Goal: Task Accomplishment & Management: Manage account settings

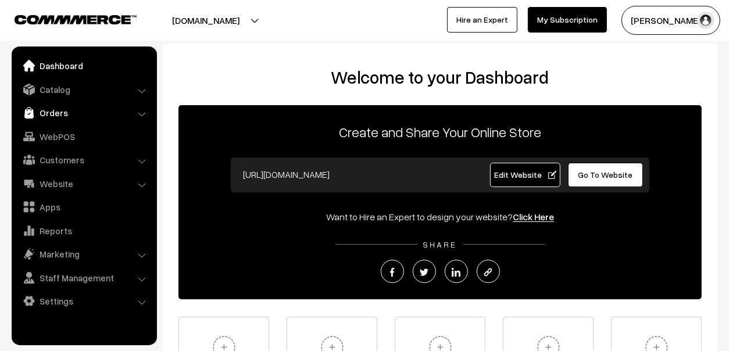
click at [58, 112] on link "Orders" at bounding box center [84, 112] width 138 height 21
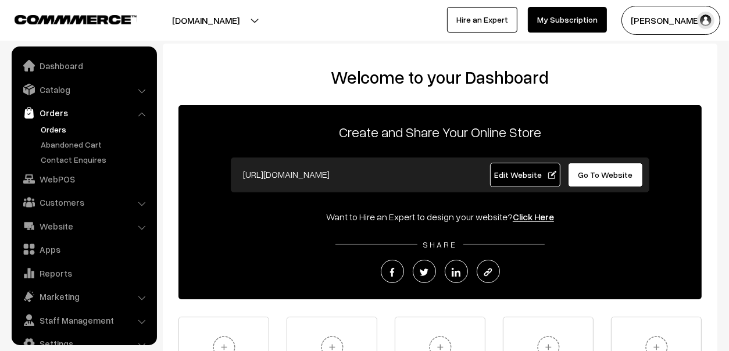
click at [44, 133] on link "Orders" at bounding box center [95, 129] width 115 height 12
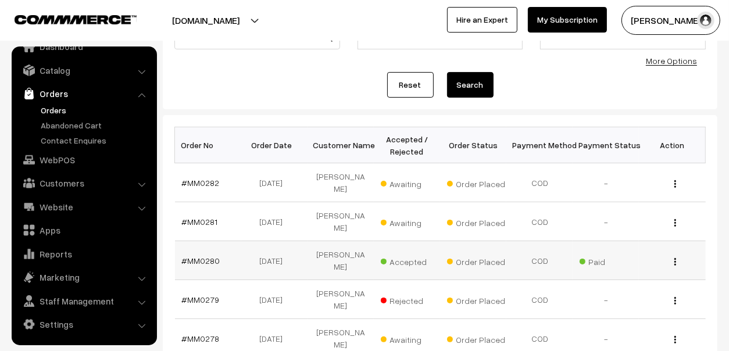
scroll to position [116, 0]
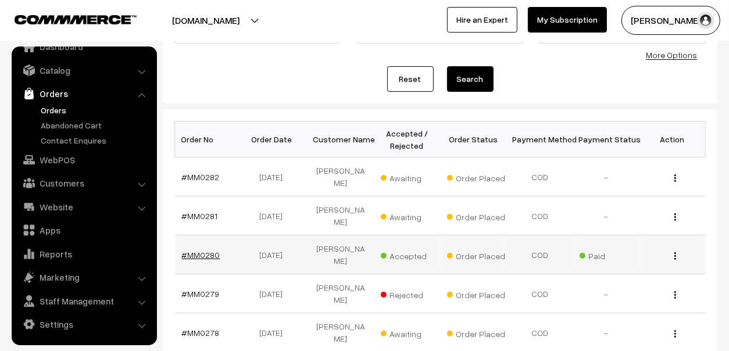
click at [197, 250] on link "#MM0280" at bounding box center [201, 255] width 38 height 10
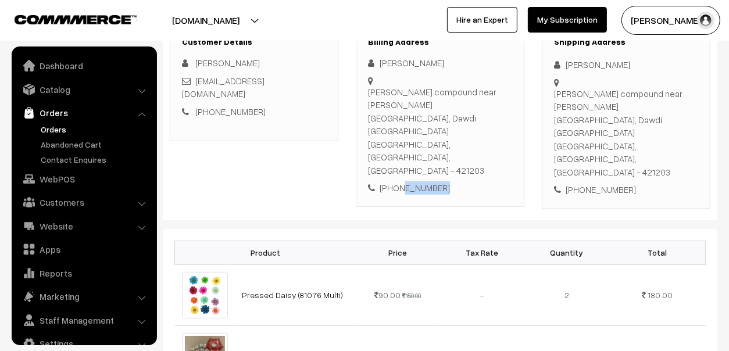
scroll to position [19, 0]
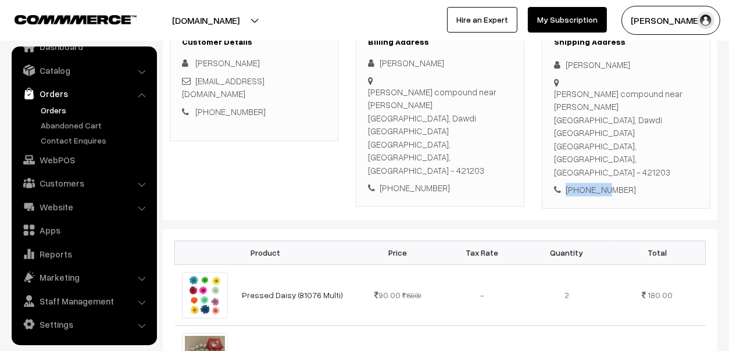
drag, startPoint x: 554, startPoint y: 92, endPoint x: 601, endPoint y: 144, distance: 69.6
click at [601, 144] on div "Shipping Address Divya Gaikar Gaikar compound near mayur bar Dombivli, Dawdi na…" at bounding box center [626, 117] width 169 height 184
drag, startPoint x: 601, startPoint y: 144, endPoint x: 639, endPoint y: 142, distance: 37.9
click at [639, 183] on div "+91 8828273913" at bounding box center [626, 189] width 144 height 13
drag, startPoint x: 639, startPoint y: 142, endPoint x: 557, endPoint y: 97, distance: 92.9
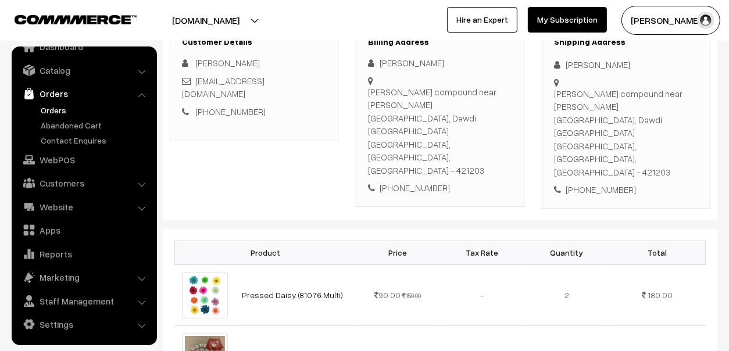
click at [557, 97] on div "Shipping Address Divya Gaikar Gaikar compound near mayur bar Dombivli, Dawdi na…" at bounding box center [626, 117] width 169 height 184
copy div "Gaikar compound near mayur bar Dombivli, Dawdi naka dawdi road Dombivli, Mahara…"
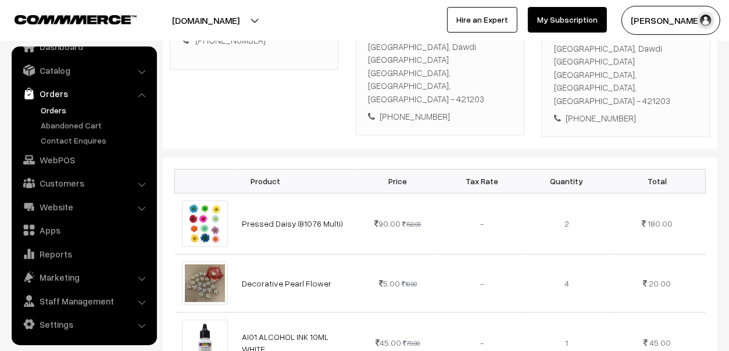
scroll to position [349, 0]
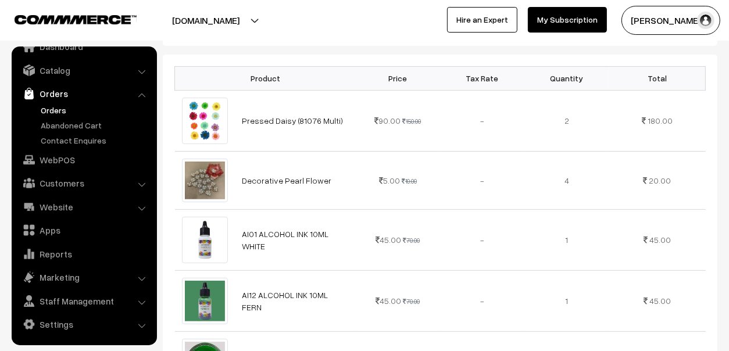
click at [48, 102] on link "Orders" at bounding box center [84, 93] width 138 height 21
click at [52, 104] on link "Orders" at bounding box center [95, 110] width 115 height 12
click at [52, 106] on link "Orders" at bounding box center [95, 110] width 115 height 12
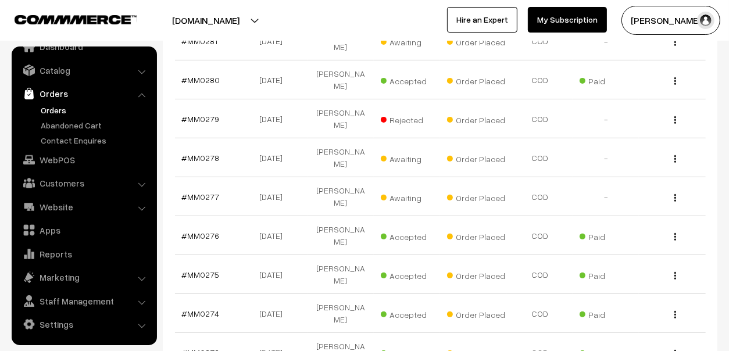
scroll to position [290, 0]
select select "100"
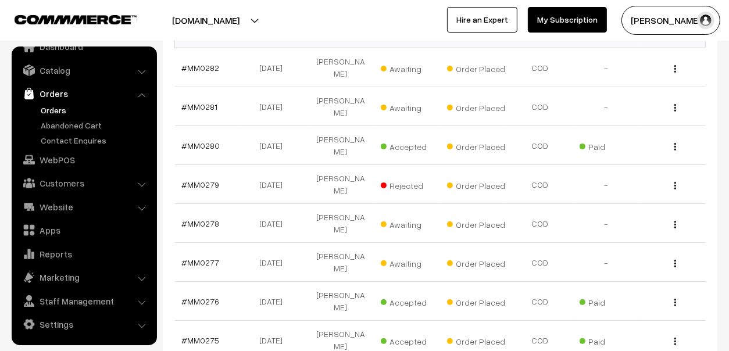
scroll to position [116, 0]
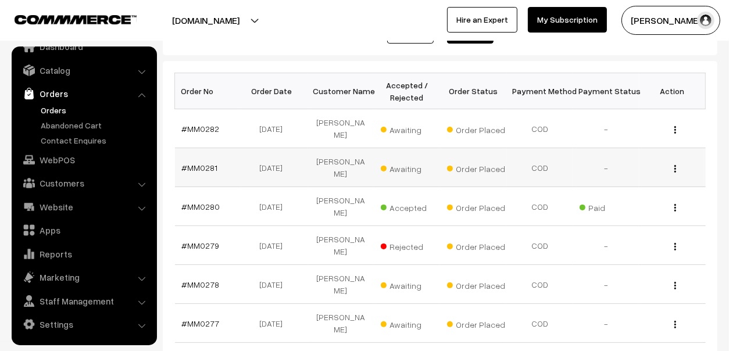
scroll to position [175, 0]
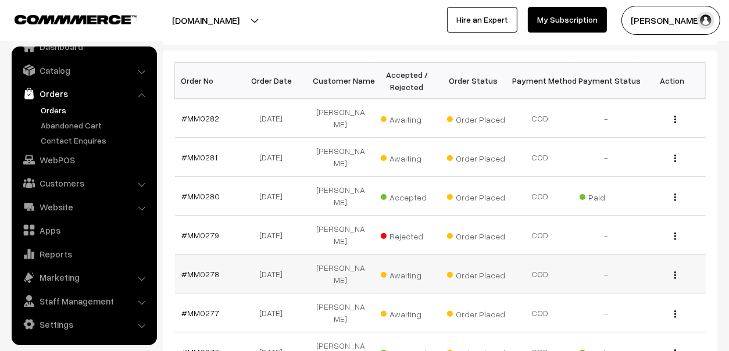
click at [393, 266] on span "Awaiting" at bounding box center [410, 273] width 58 height 15
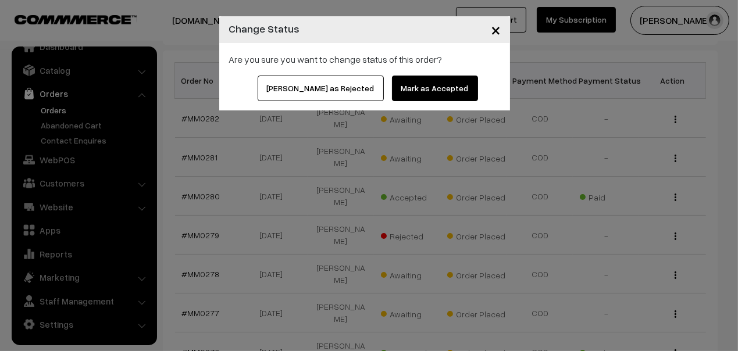
click at [340, 91] on button "[PERSON_NAME] as Rejected" at bounding box center [321, 89] width 126 height 26
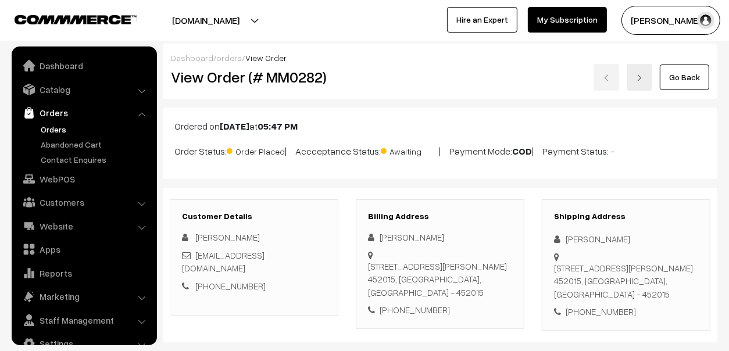
scroll to position [19, 0]
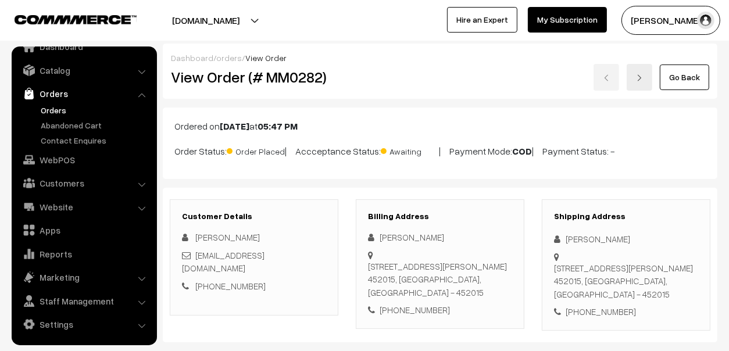
click at [415, 304] on div "+91 9111113008" at bounding box center [440, 310] width 144 height 13
click at [230, 281] on link "+91 9111113008" at bounding box center [230, 286] width 70 height 10
click at [62, 109] on link "Orders" at bounding box center [95, 110] width 115 height 12
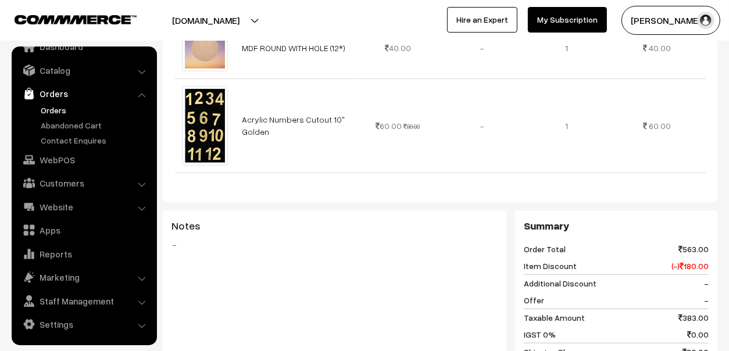
scroll to position [681, 0]
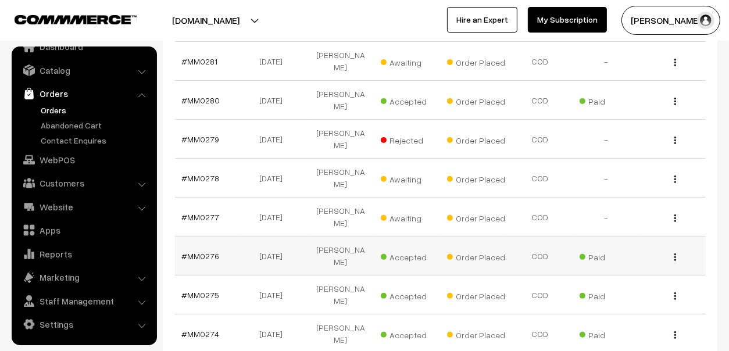
scroll to position [290, 0]
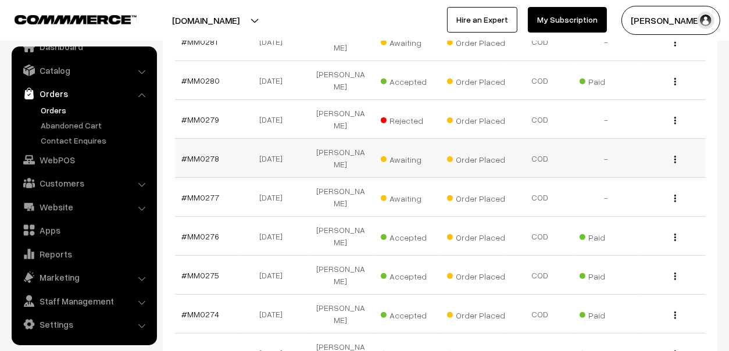
click at [193, 139] on td "#MM0278" at bounding box center [208, 158] width 66 height 39
click at [201, 154] on link "#MM0278" at bounding box center [201, 159] width 38 height 10
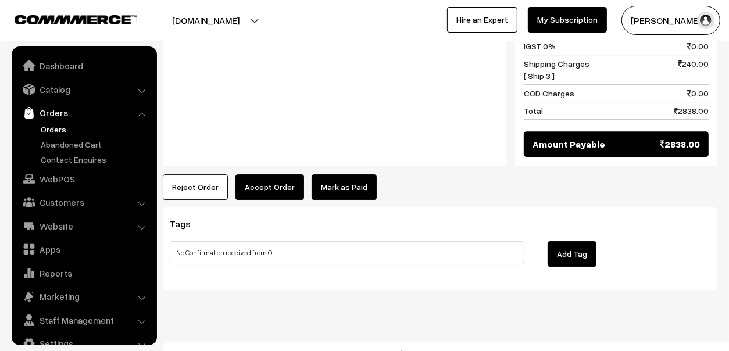
scroll to position [19, 0]
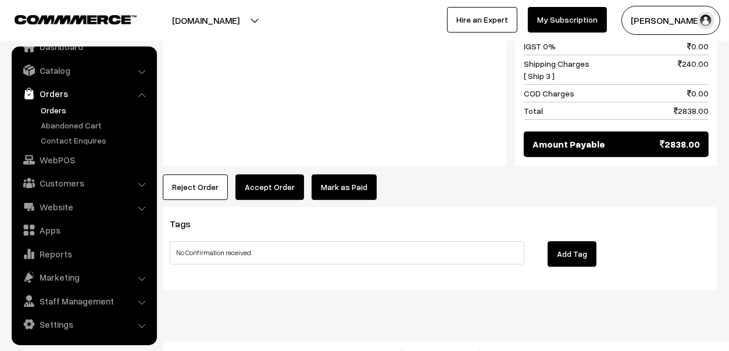
type input "No Confirmation received."
click at [209, 175] on button "Reject Order" at bounding box center [195, 188] width 65 height 26
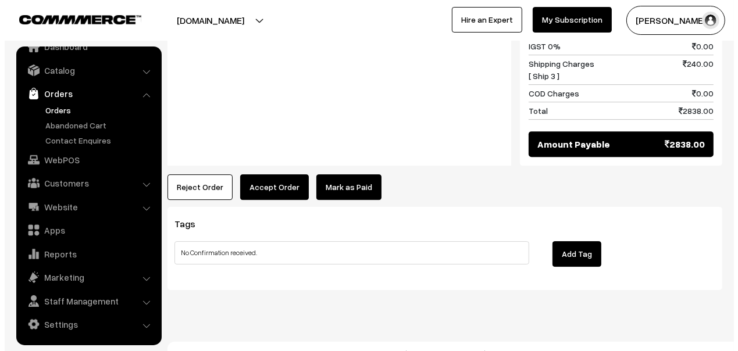
scroll to position [2987, 0]
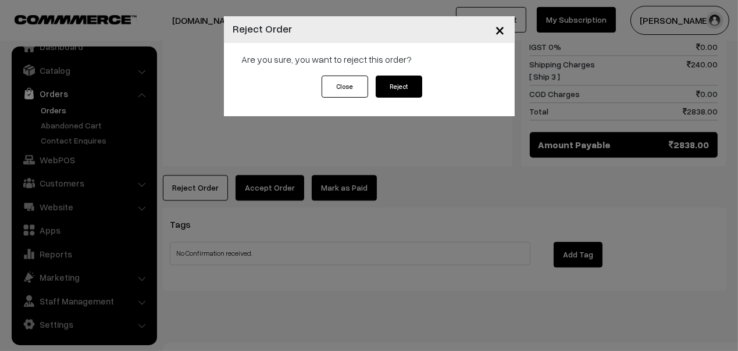
click at [413, 89] on button "Reject" at bounding box center [399, 87] width 47 height 22
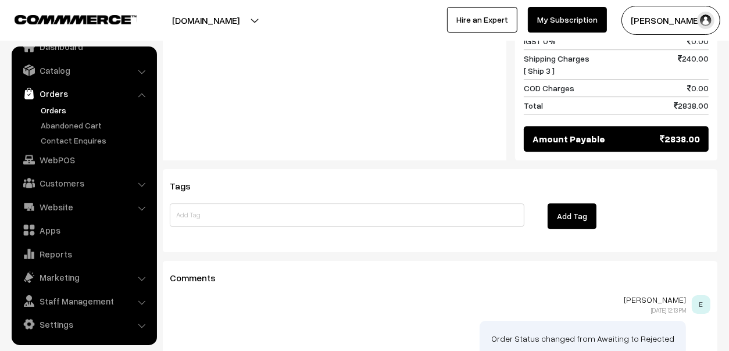
scroll to position [3042, 0]
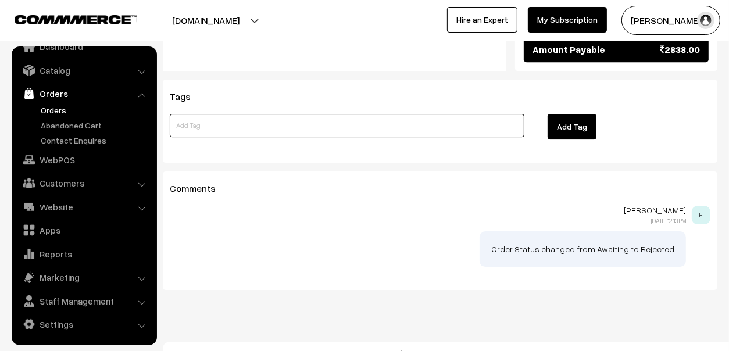
click at [364, 120] on input at bounding box center [347, 125] width 355 height 23
type input "No Confirmation received"
click at [563, 114] on button "Add Tag" at bounding box center [572, 127] width 49 height 26
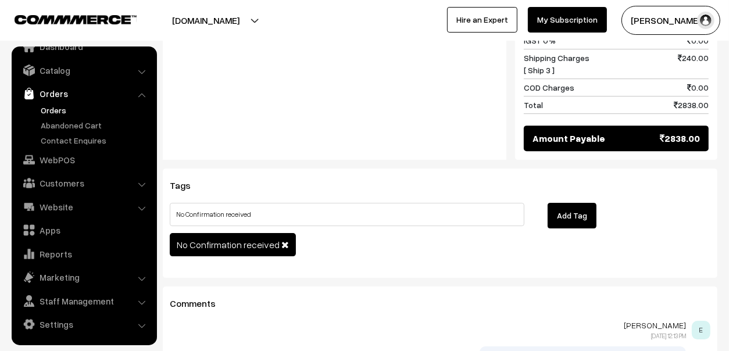
scroll to position [2952, 0]
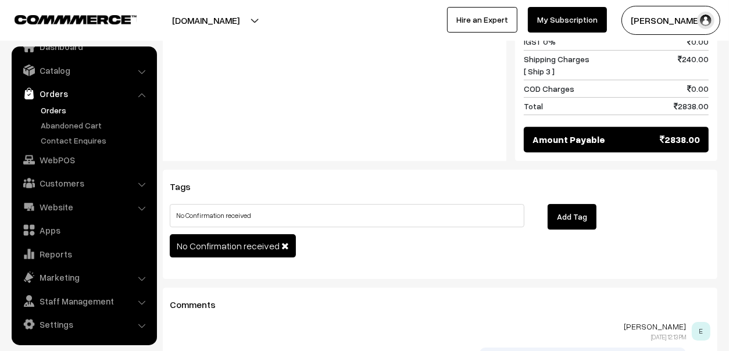
click at [283, 241] on span at bounding box center [286, 245] width 8 height 9
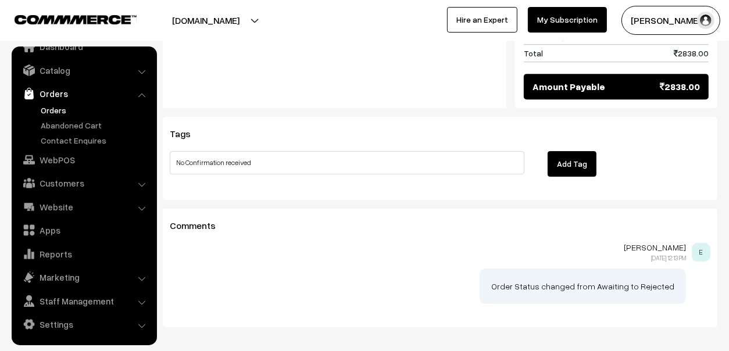
scroll to position [2984, 0]
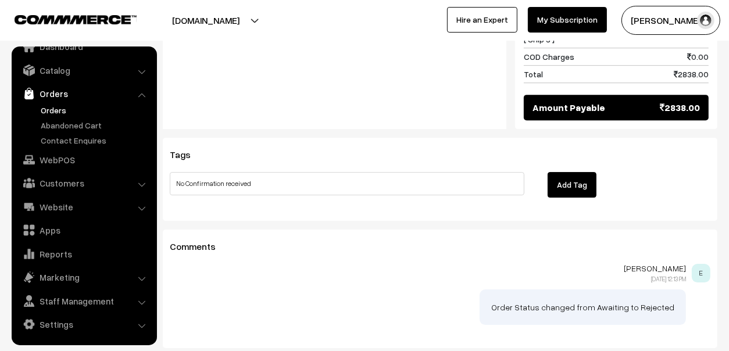
click at [58, 108] on link "Orders" at bounding box center [95, 110] width 115 height 12
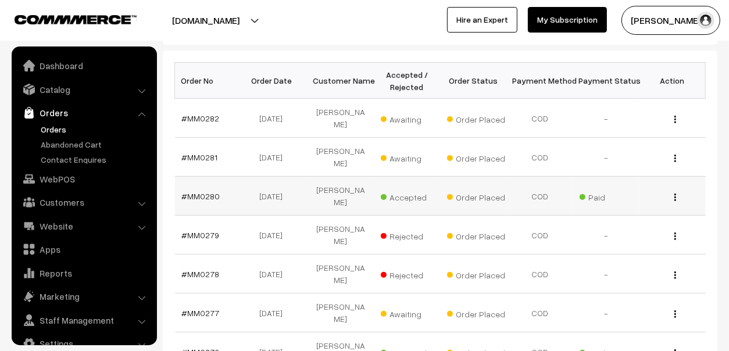
scroll to position [19, 0]
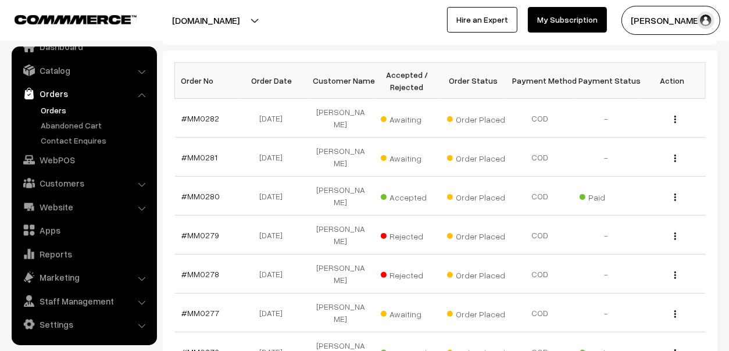
click at [47, 106] on link "Orders" at bounding box center [95, 110] width 115 height 12
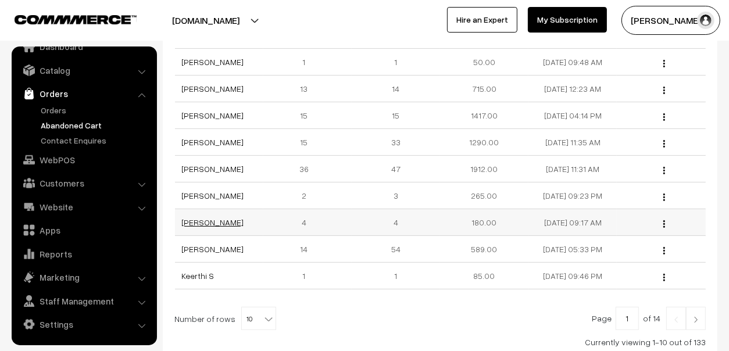
scroll to position [175, 0]
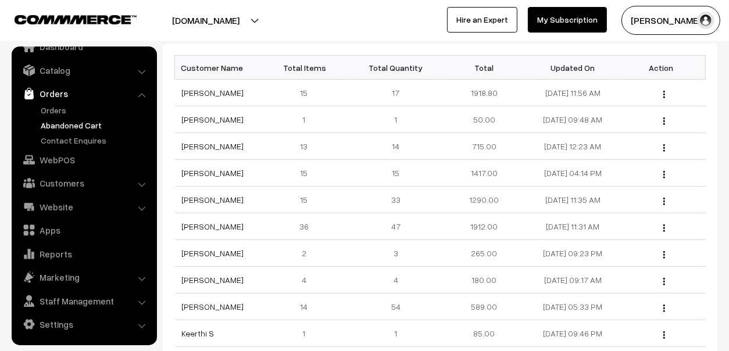
click at [295, 31] on div at bounding box center [179, 20] width 353 height 29
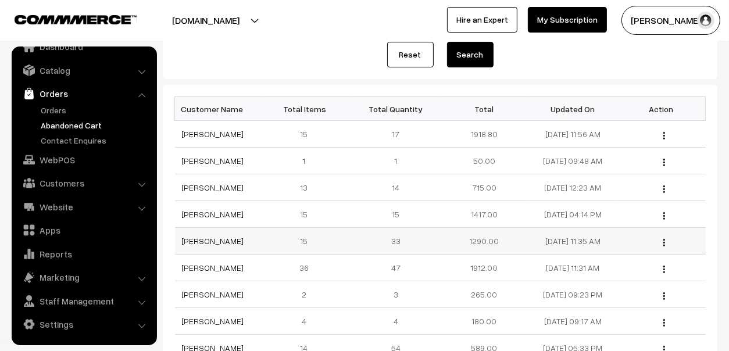
scroll to position [232, 0]
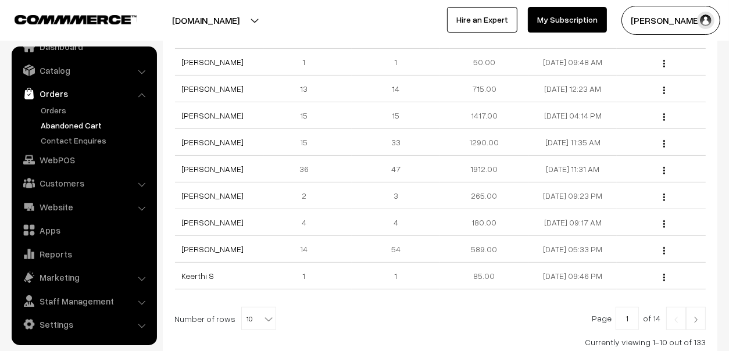
click at [67, 122] on link "Abandoned Cart" at bounding box center [95, 125] width 115 height 12
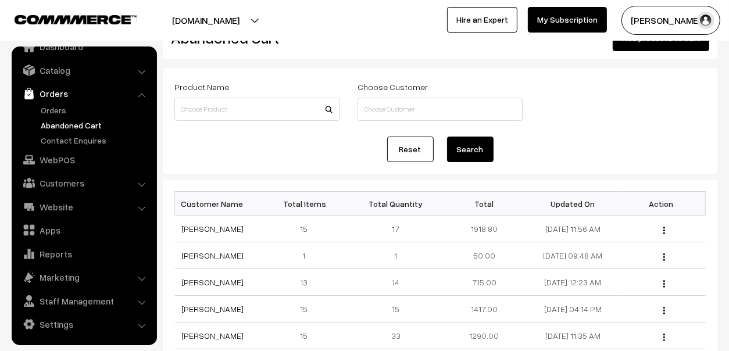
scroll to position [58, 0]
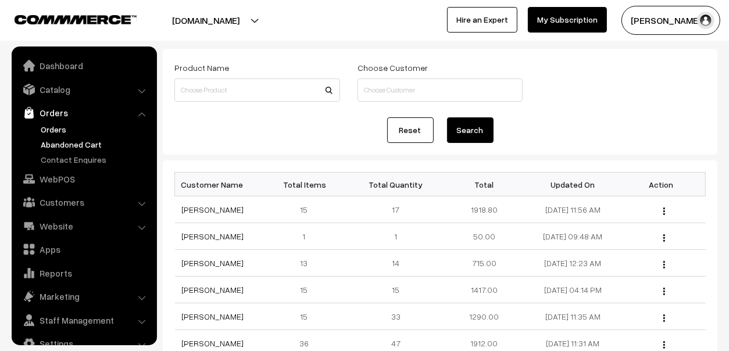
click at [56, 126] on link "Orders" at bounding box center [95, 129] width 115 height 12
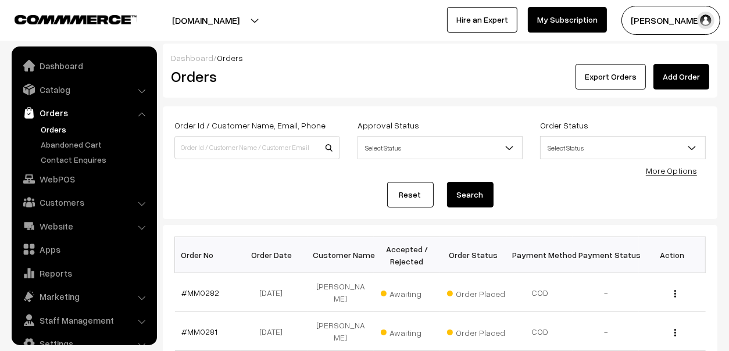
scroll to position [19, 0]
